Goal: Information Seeking & Learning: Learn about a topic

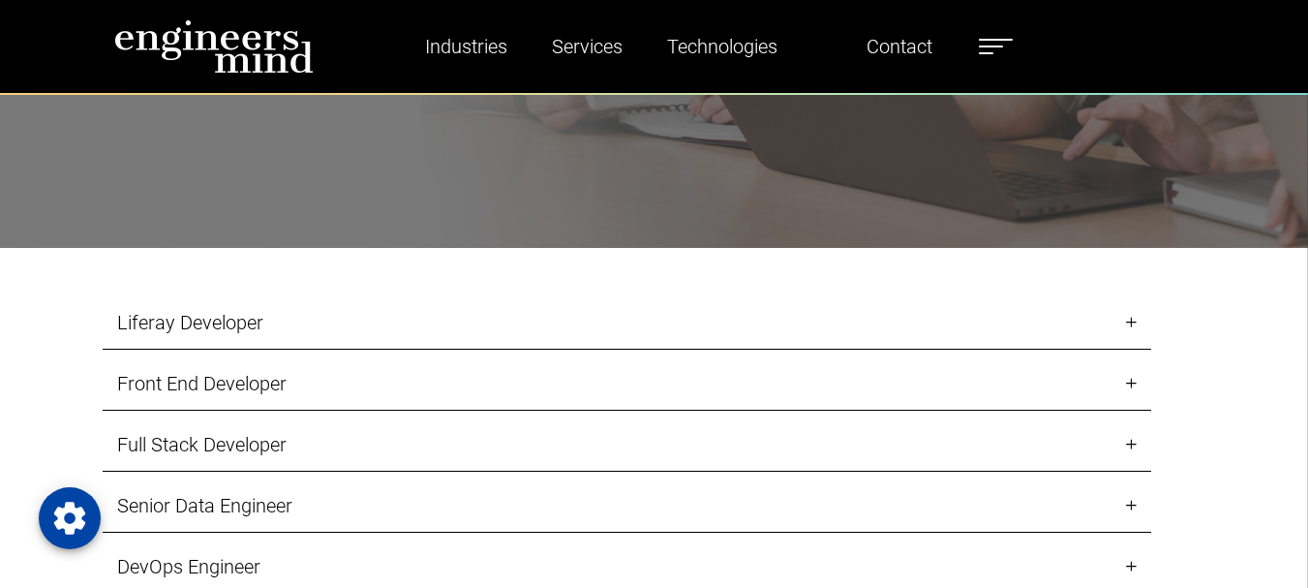
scroll to position [1839, 0]
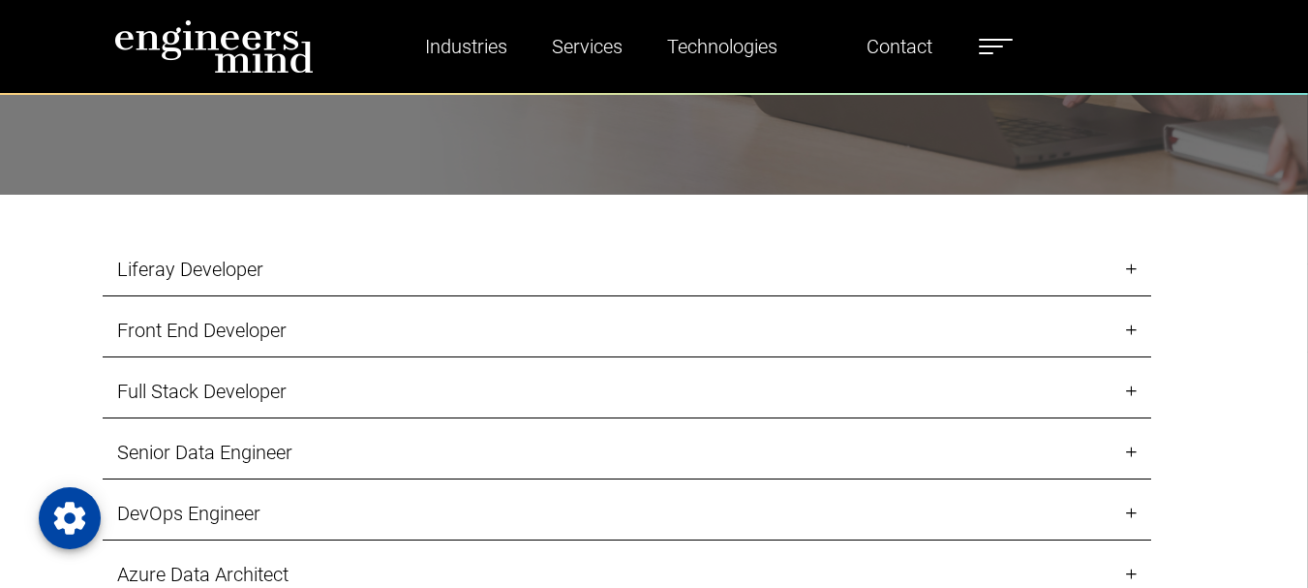
drag, startPoint x: 288, startPoint y: 273, endPoint x: 110, endPoint y: 273, distance: 177.2
click at [110, 273] on link "Liferay Developer" at bounding box center [627, 269] width 1048 height 53
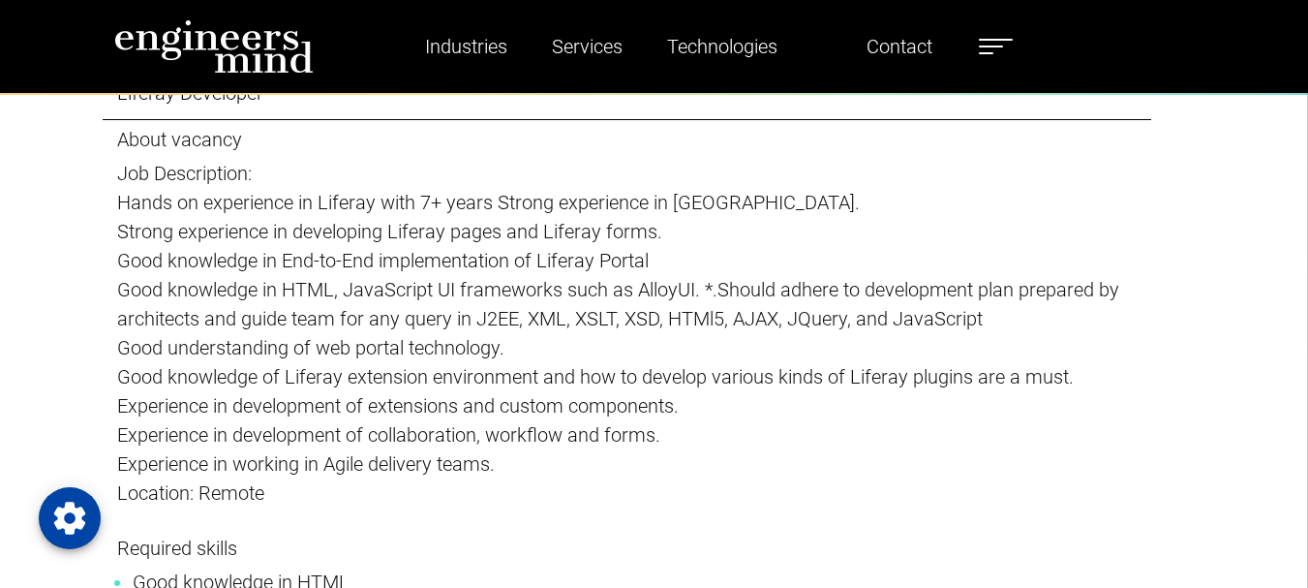
scroll to position [2033, 0]
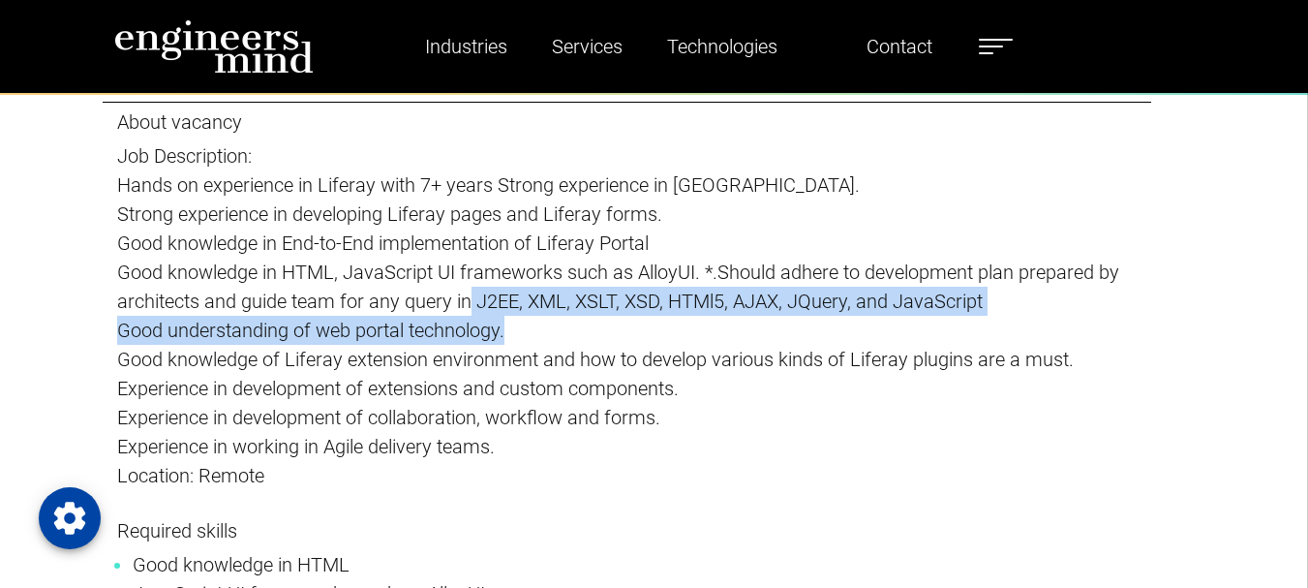
drag, startPoint x: 471, startPoint y: 302, endPoint x: 992, endPoint y: 326, distance: 521.4
click at [992, 326] on p "About vacancy Job Description: Hands on experience in Liferay with 7+ years Str…" at bounding box center [626, 314] width 1019 height 409
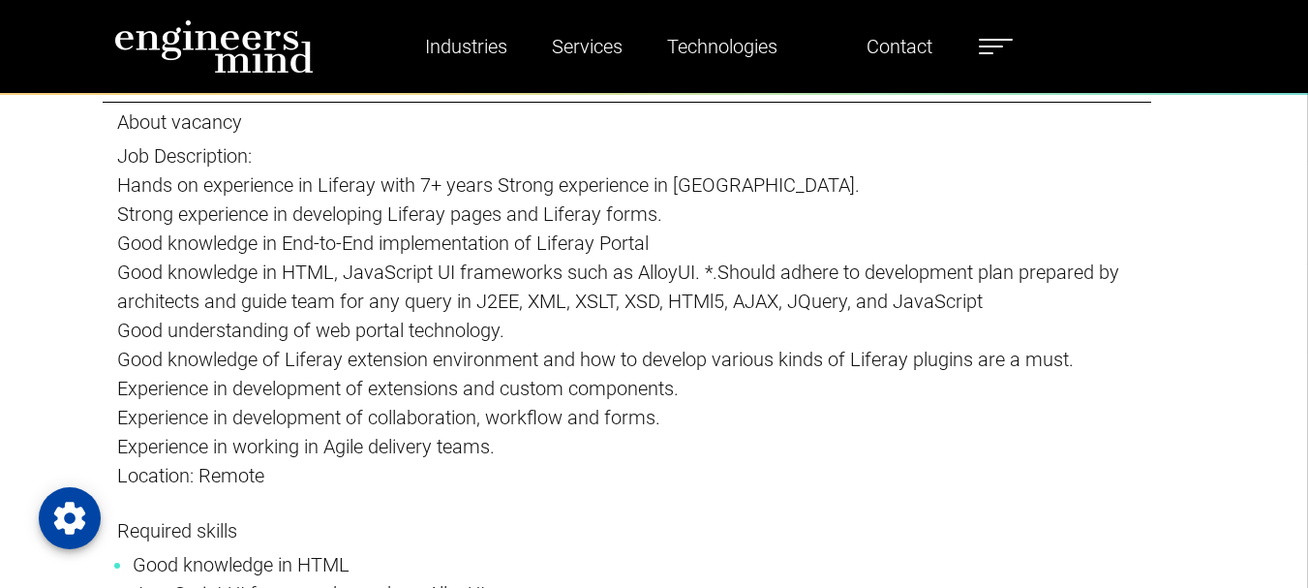
click at [529, 371] on p "Good knowledge of Liferay extension environment and how to develop various kind…" at bounding box center [626, 359] width 1019 height 29
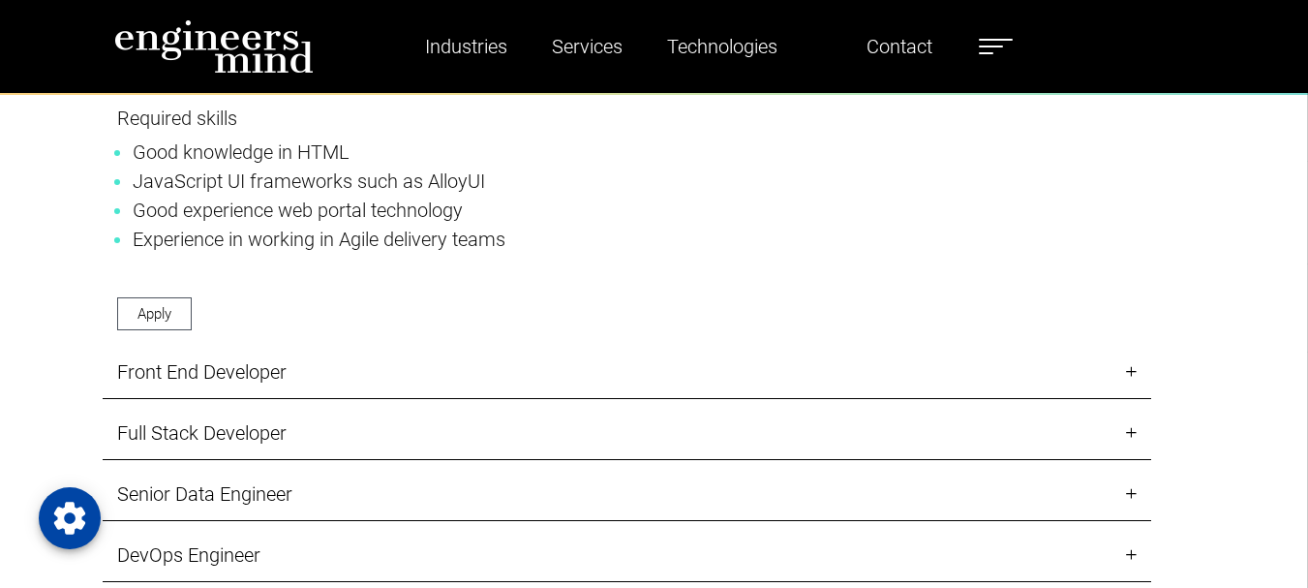
scroll to position [2517, 0]
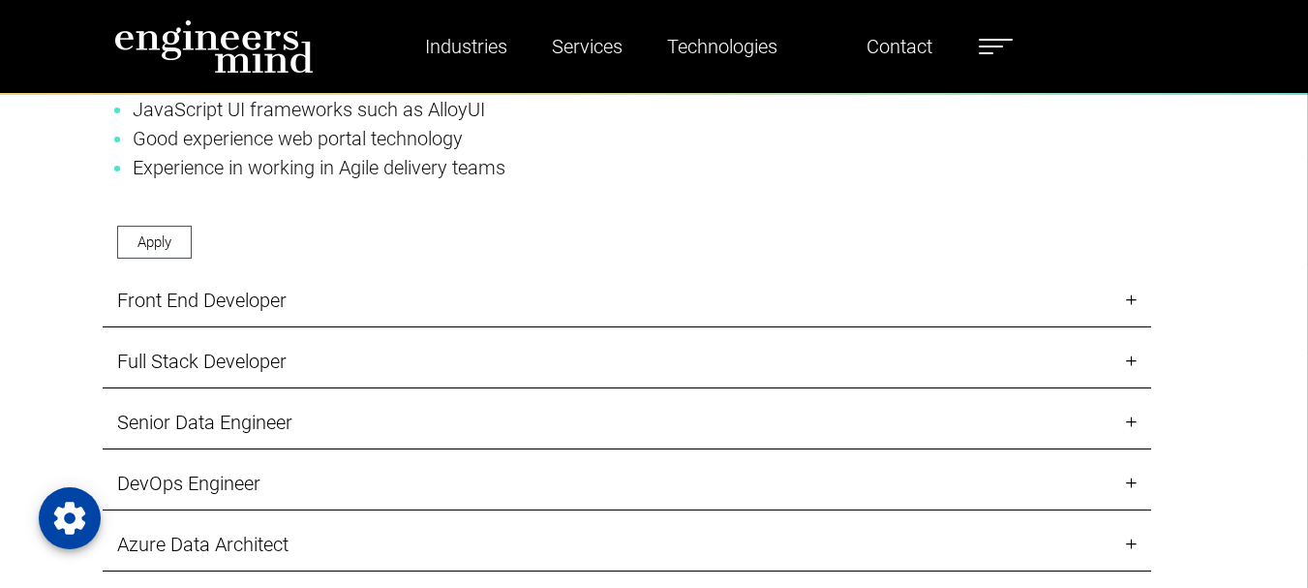
click at [1130, 295] on link "Front End Developer" at bounding box center [627, 300] width 1048 height 53
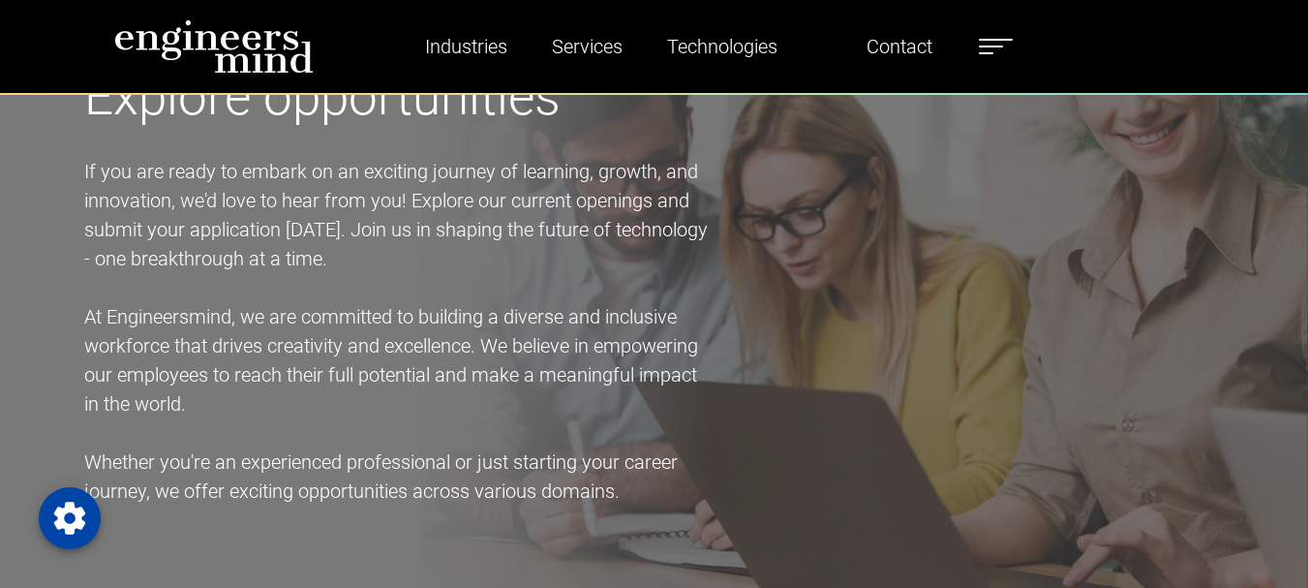
scroll to position [1258, 0]
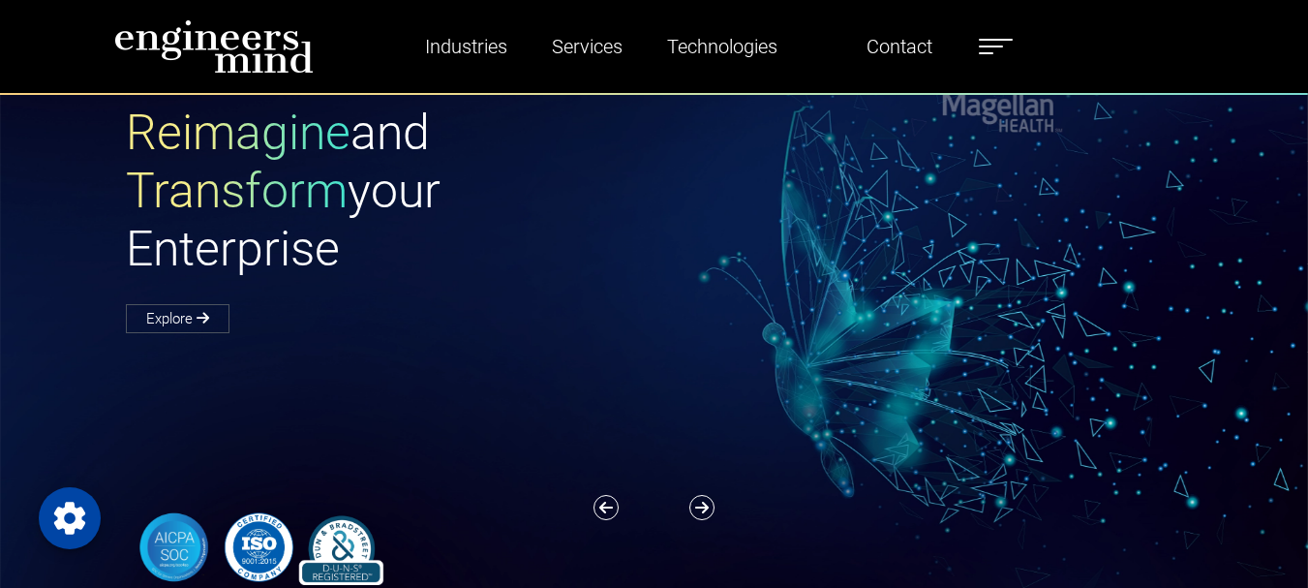
scroll to position [194, 0]
